Goal: Transaction & Acquisition: Book appointment/travel/reservation

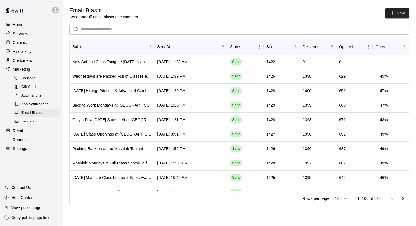
click at [27, 58] on p "Customers" at bounding box center [22, 61] width 19 height 6
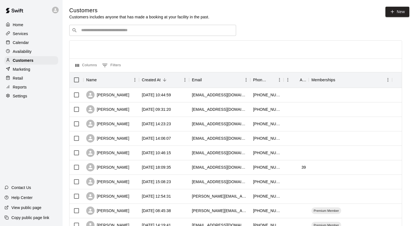
click at [103, 30] on input "Search customers by name or email" at bounding box center [156, 31] width 154 height 6
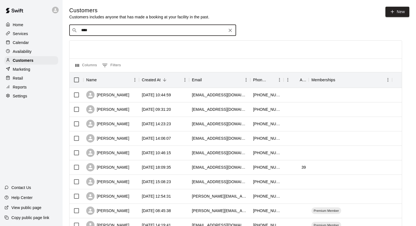
type input "*****"
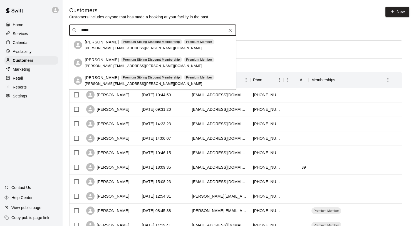
click at [103, 43] on p "[PERSON_NAME]" at bounding box center [102, 42] width 34 height 6
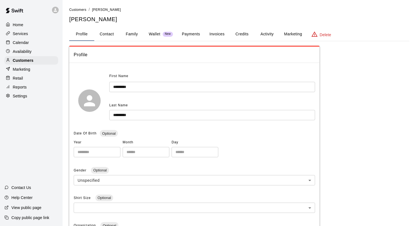
click at [270, 37] on button "Activity" at bounding box center [266, 34] width 25 height 13
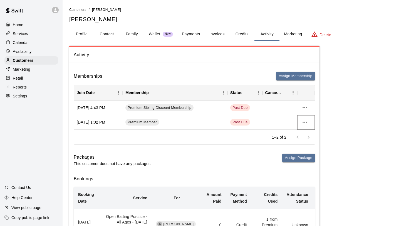
click at [307, 122] on icon "more actions" at bounding box center [304, 121] width 4 height 1
click at [309, 143] on li "Cancel" at bounding box center [315, 142] width 31 height 9
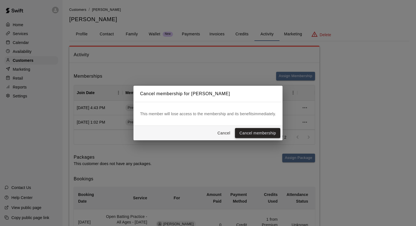
click at [267, 130] on button "Cancel membership" at bounding box center [257, 133] width 45 height 10
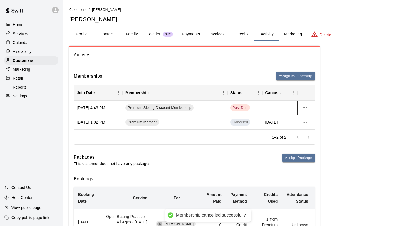
click at [308, 112] on div at bounding box center [306, 108] width 18 height 14
click at [305, 108] on icon "more actions" at bounding box center [304, 107] width 7 height 7
click at [306, 127] on li "Cancel" at bounding box center [315, 128] width 31 height 9
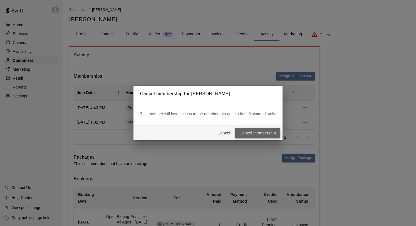
click at [262, 130] on button "Cancel membership" at bounding box center [257, 133] width 45 height 10
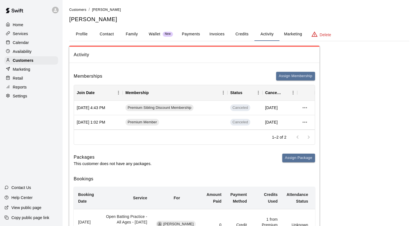
click at [22, 43] on p "Calendar" at bounding box center [21, 43] width 16 height 6
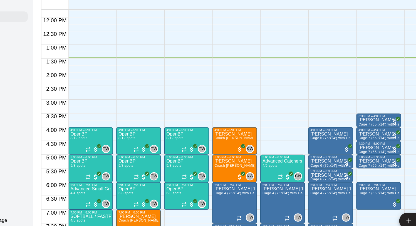
scroll to position [226, 0]
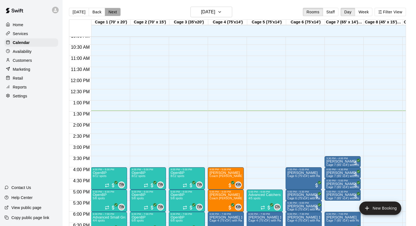
click at [109, 9] on button "Next" at bounding box center [113, 12] width 16 height 8
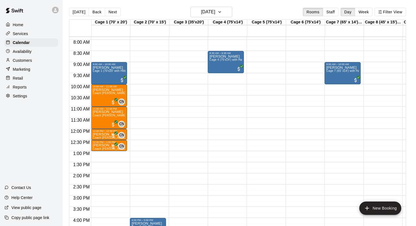
scroll to position [171, 0]
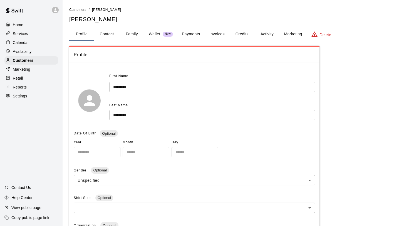
click at [24, 41] on p "Calendar" at bounding box center [21, 43] width 16 height 6
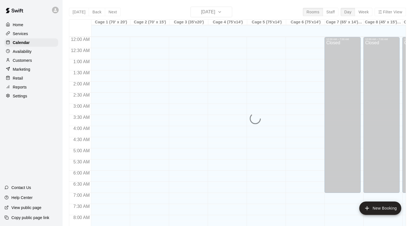
scroll to position [300, 0]
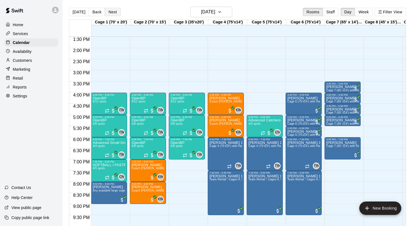
click at [111, 13] on button "Next" at bounding box center [113, 12] width 16 height 8
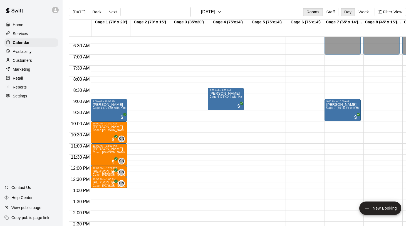
scroll to position [139, 0]
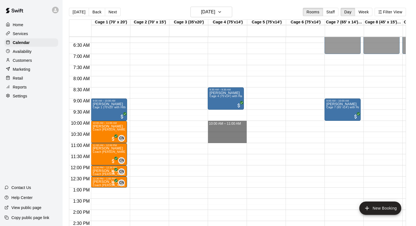
drag, startPoint x: 213, startPoint y: 122, endPoint x: 211, endPoint y: 142, distance: 19.8
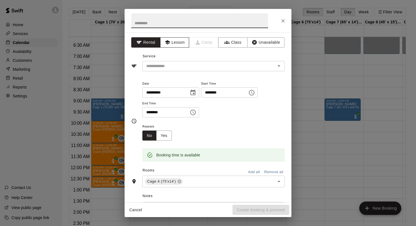
click at [179, 43] on button "Lesson" at bounding box center [174, 42] width 29 height 10
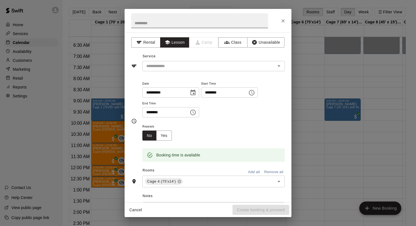
click at [154, 20] on input "text" at bounding box center [199, 20] width 137 height 15
type input "*******"
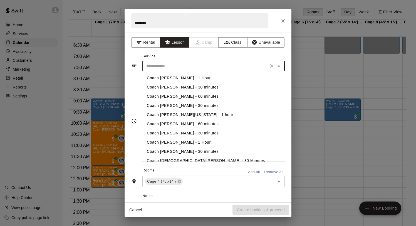
click at [164, 64] on input "text" at bounding box center [205, 66] width 123 height 7
click at [192, 114] on li "Coach [PERSON_NAME][US_STATE] - 1 hour" at bounding box center [213, 114] width 142 height 9
type input "**********"
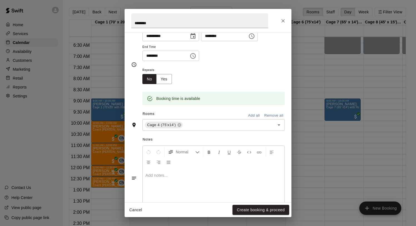
scroll to position [64, 0]
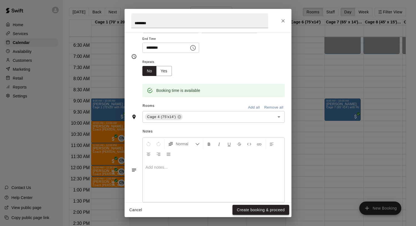
click at [255, 208] on button "Create booking & proceed" at bounding box center [260, 210] width 57 height 10
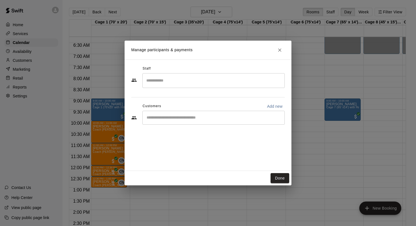
click at [184, 84] on input "Search staff" at bounding box center [213, 81] width 137 height 10
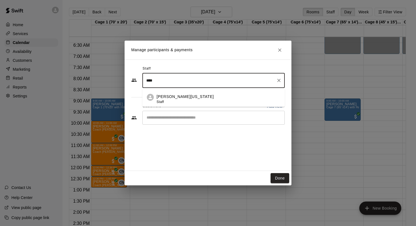
click at [180, 99] on p "[PERSON_NAME][US_STATE]" at bounding box center [184, 97] width 57 height 6
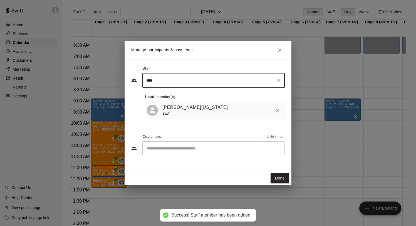
type input "****"
click at [180, 149] on input "Start typing to search customers..." at bounding box center [213, 148] width 137 height 6
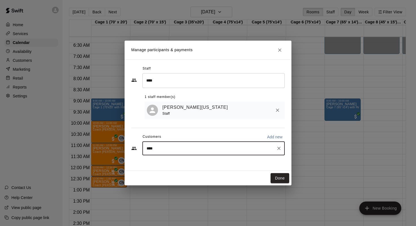
type input "****"
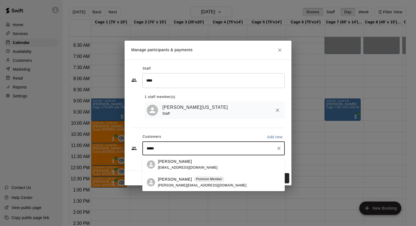
click at [173, 183] on div "[PERSON_NAME] Premium Member [PERSON_NAME][EMAIL_ADDRESS][DOMAIN_NAME]" at bounding box center [202, 182] width 88 height 12
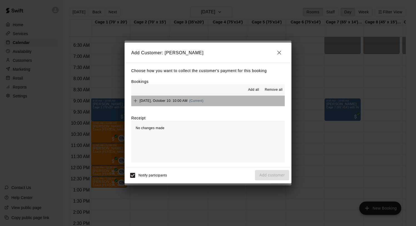
click at [174, 100] on span "[DATE], October 10: 10:00 AM" at bounding box center [164, 101] width 48 height 4
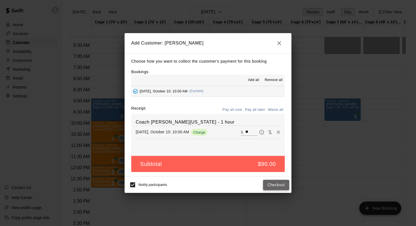
click at [278, 185] on button "Checkout" at bounding box center [276, 185] width 26 height 10
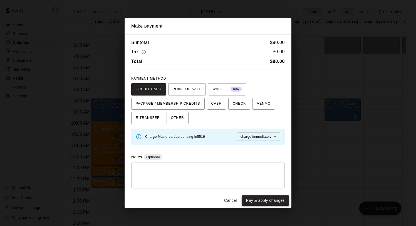
click at [267, 202] on button "Pay & apply changes" at bounding box center [266, 200] width 48 height 10
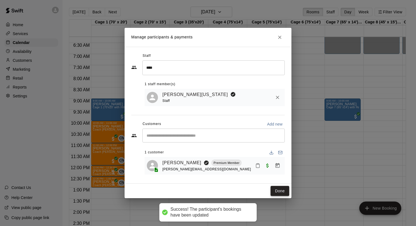
click at [281, 190] on button "Done" at bounding box center [279, 191] width 19 height 10
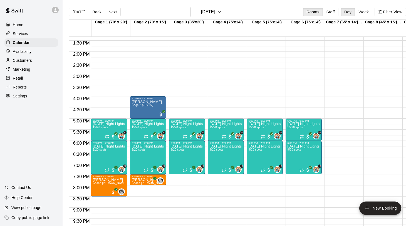
scroll to position [313, 0]
